Goal: Navigation & Orientation: Find specific page/section

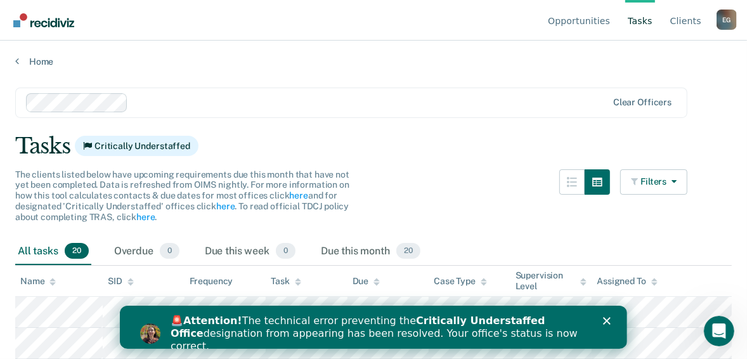
click at [605, 318] on polygon "Close" at bounding box center [606, 320] width 8 height 8
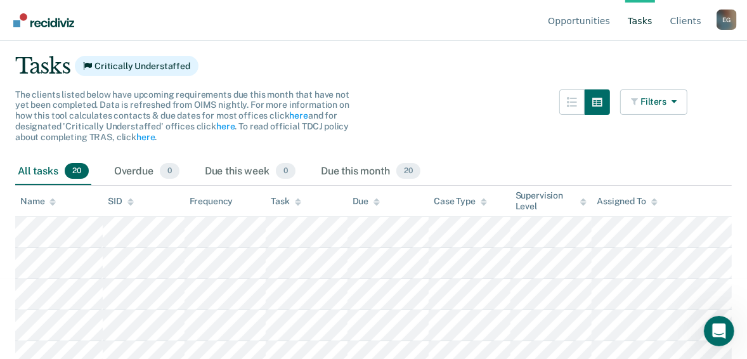
scroll to position [72, 0]
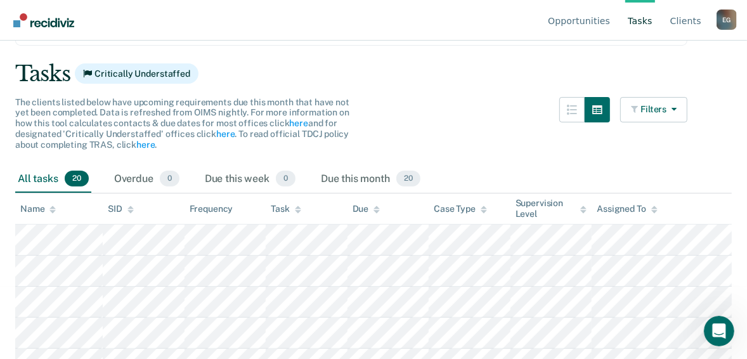
click at [30, 27] on link "Go to Recidiviz Home" at bounding box center [43, 20] width 67 height 40
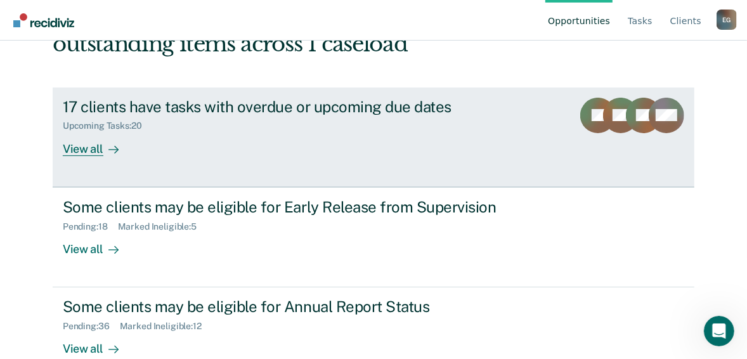
scroll to position [128, 0]
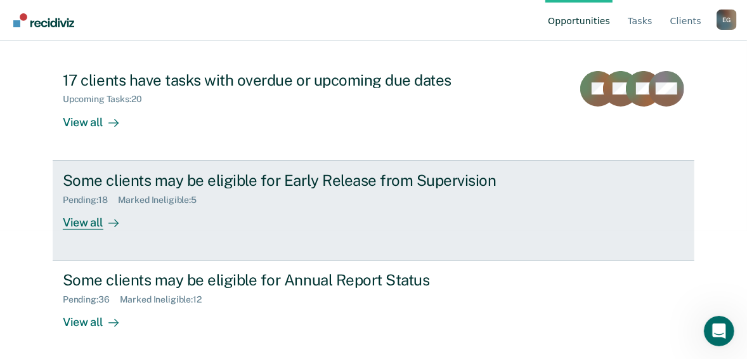
click at [89, 223] on div "View all" at bounding box center [98, 217] width 71 height 25
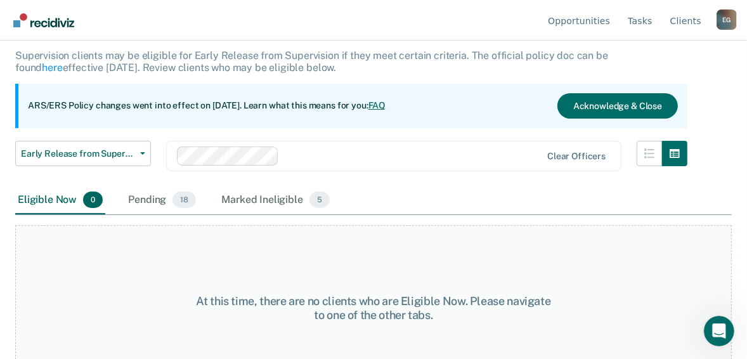
scroll to position [51, 0]
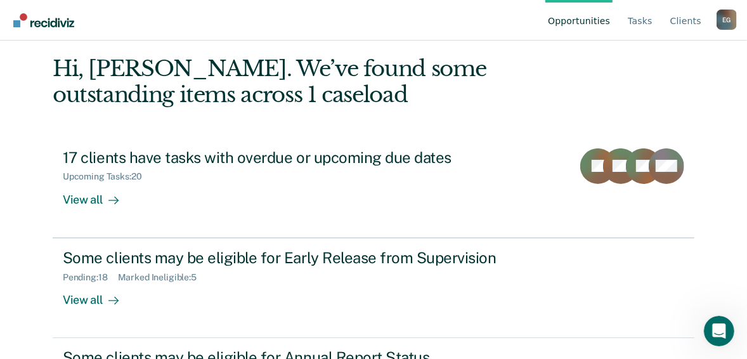
scroll to position [128, 0]
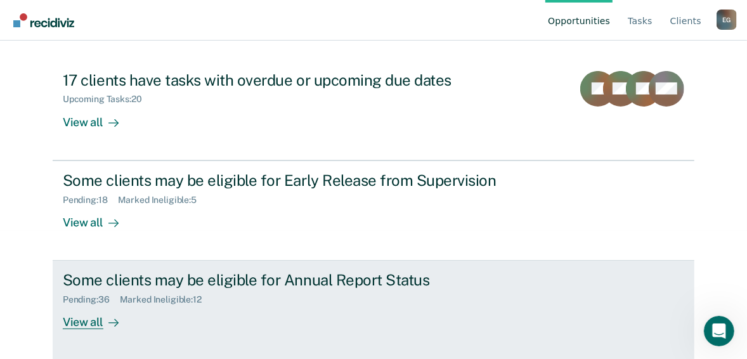
click at [80, 325] on div "View all" at bounding box center [98, 317] width 71 height 25
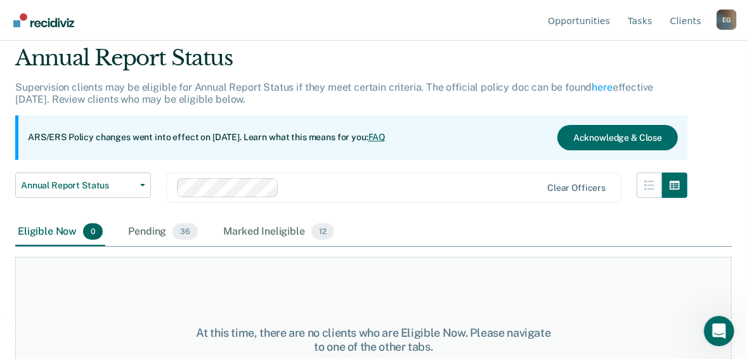
scroll to position [105, 0]
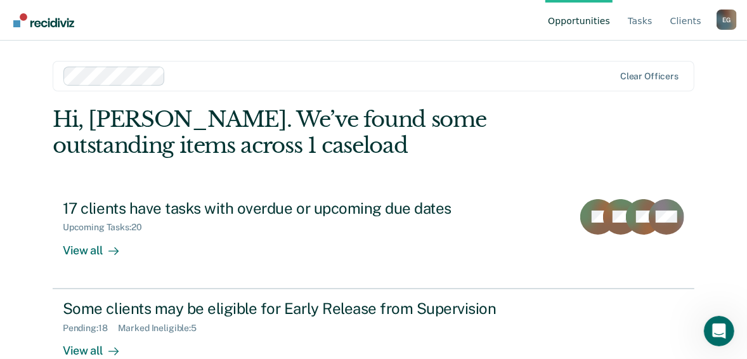
click at [726, 20] on div "E G" at bounding box center [726, 20] width 20 height 20
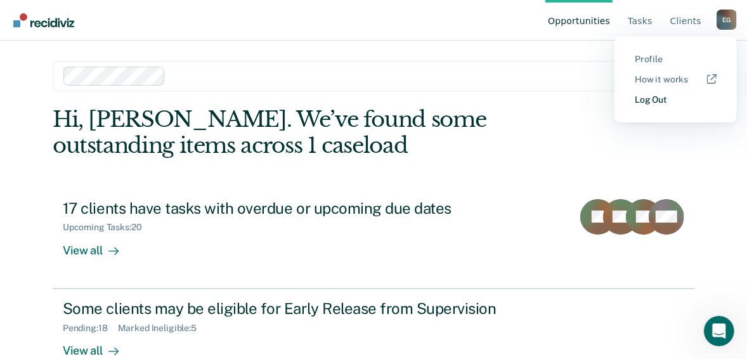
click at [653, 99] on link "Log Out" at bounding box center [675, 99] width 82 height 11
